Goal: Information Seeking & Learning: Learn about a topic

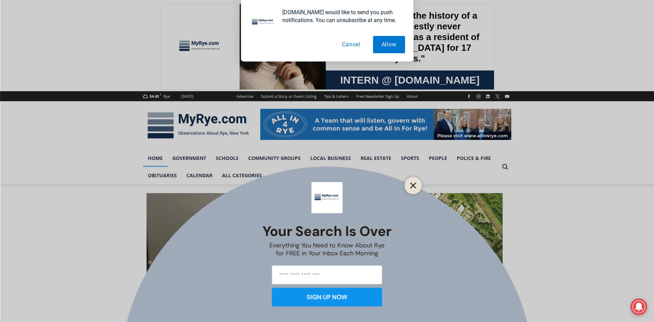
click at [412, 183] on line "Close" at bounding box center [413, 185] width 5 height 5
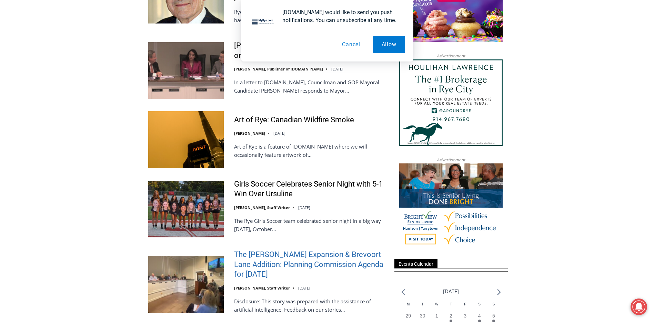
scroll to position [690, 0]
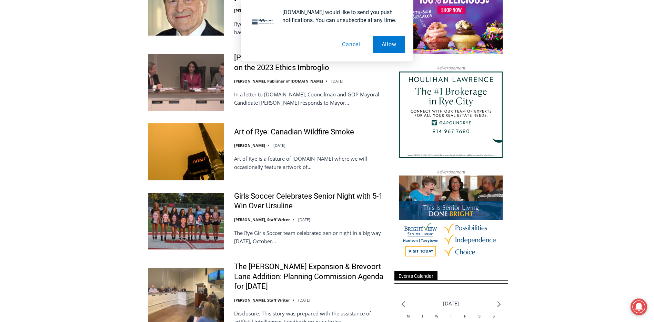
click at [347, 46] on button "Cancel" at bounding box center [352, 44] width 36 height 17
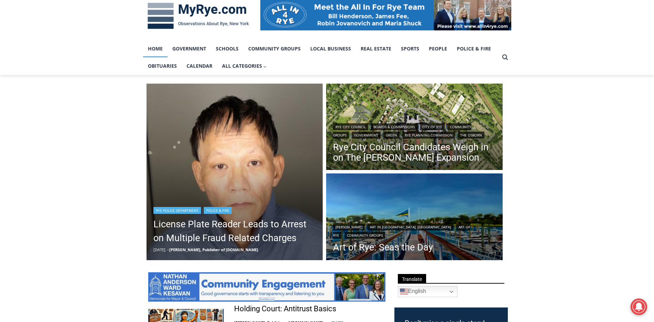
scroll to position [104, 0]
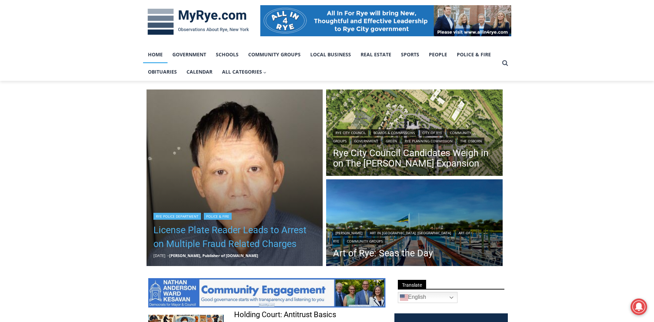
click at [217, 236] on link "License Plate Reader Leads to Arrest on Multiple Fraud Related Charges" at bounding box center [235, 237] width 163 height 28
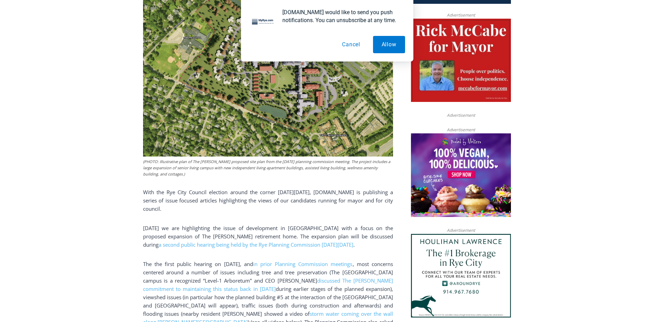
scroll to position [414, 0]
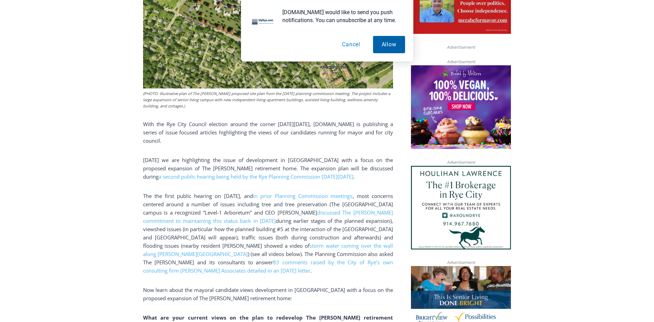
click at [382, 40] on button "Allow" at bounding box center [389, 44] width 32 height 17
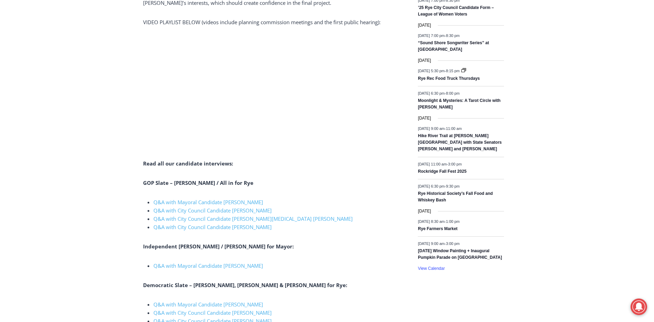
scroll to position [932, 0]
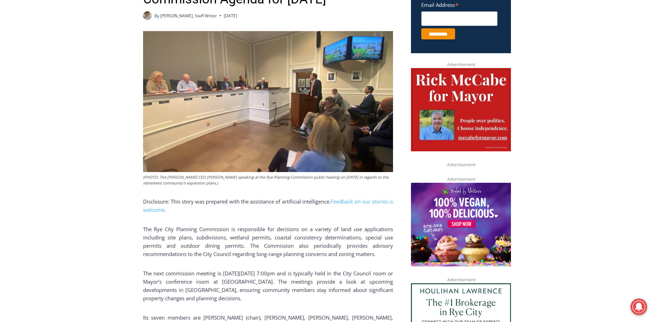
scroll to position [311, 0]
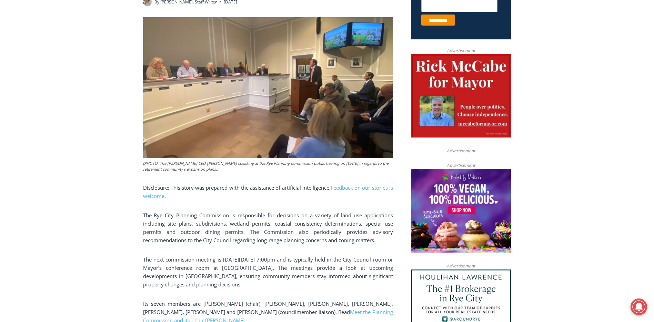
click at [235, 92] on img at bounding box center [268, 87] width 250 height 141
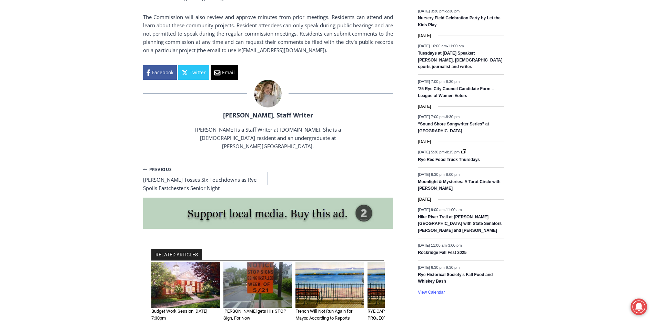
scroll to position [932, 0]
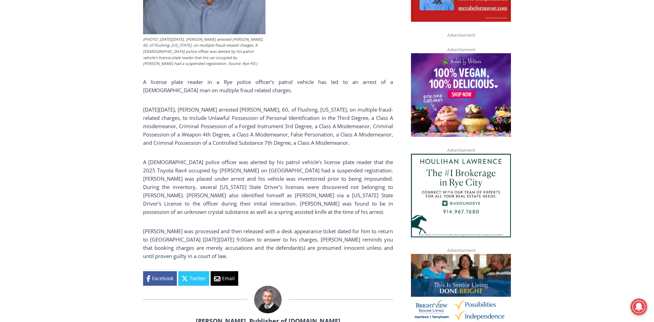
scroll to position [380, 0]
